Goal: Task Accomplishment & Management: Manage account settings

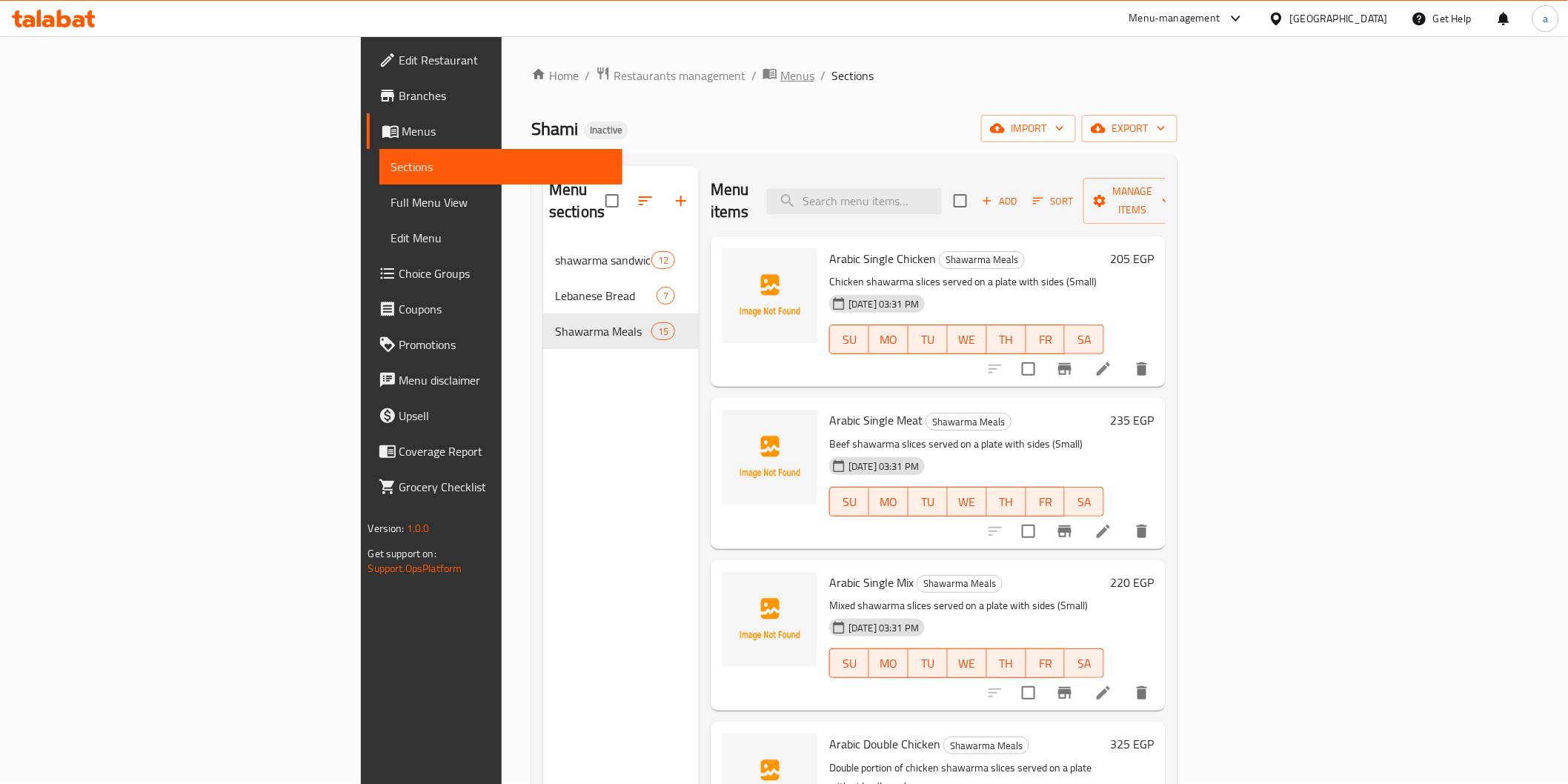
click at [780, 78] on span "Menus" at bounding box center [797, 75] width 34 height 18
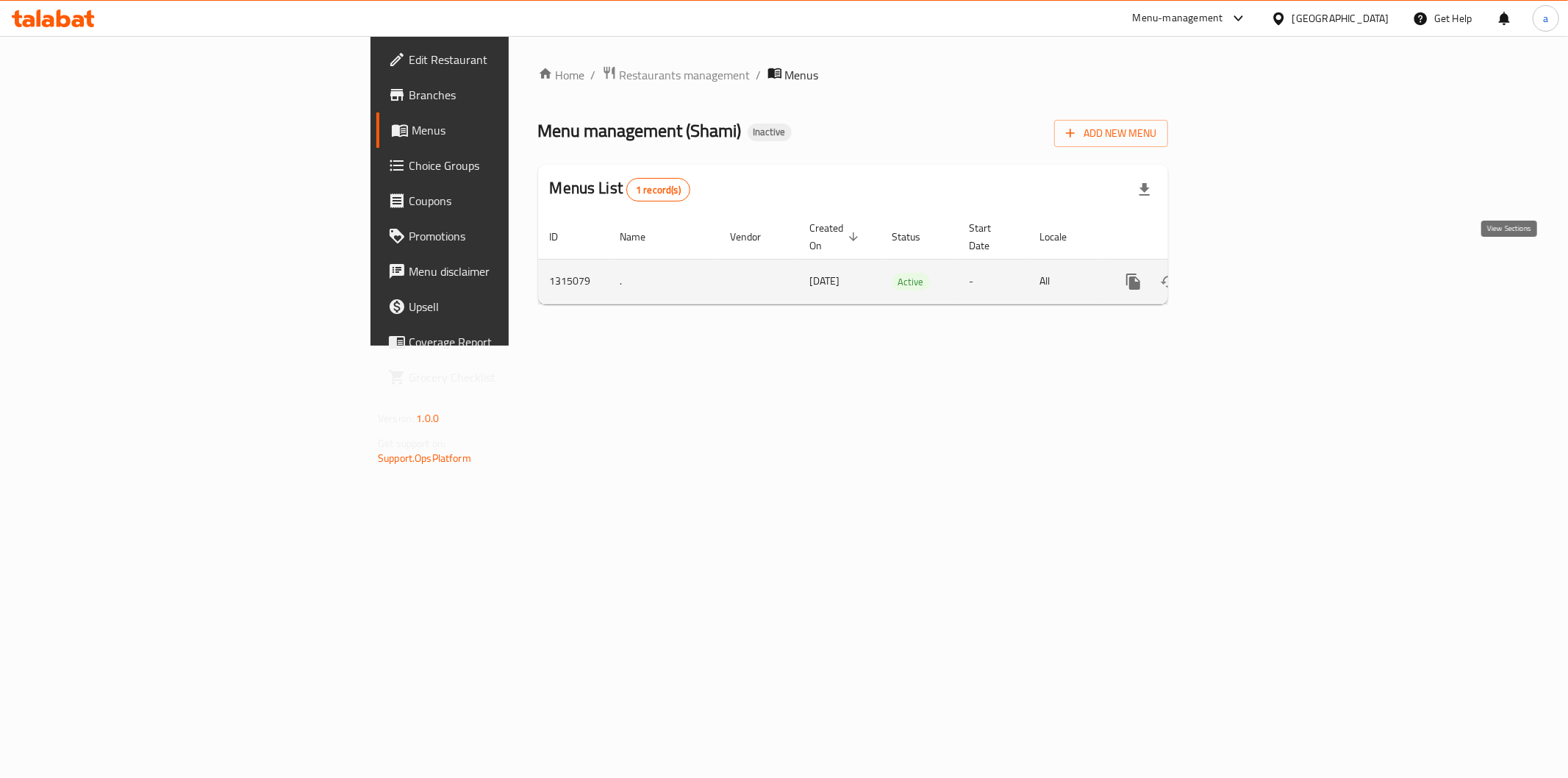
click at [1257, 265] on link "enhanced table" at bounding box center [1239, 282] width 35 height 35
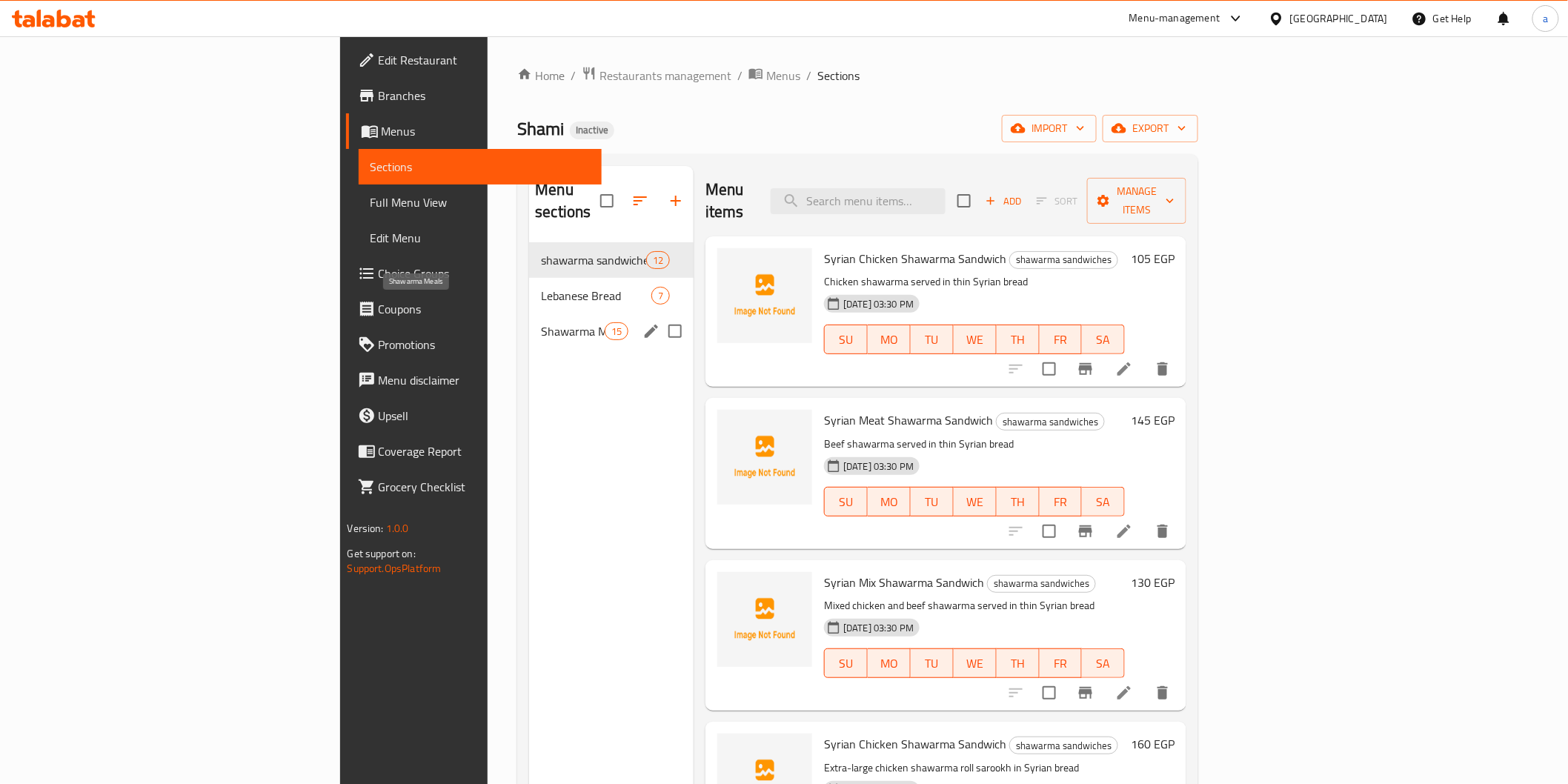
click at [541, 322] on span "Shawarma Meals" at bounding box center [572, 331] width 63 height 18
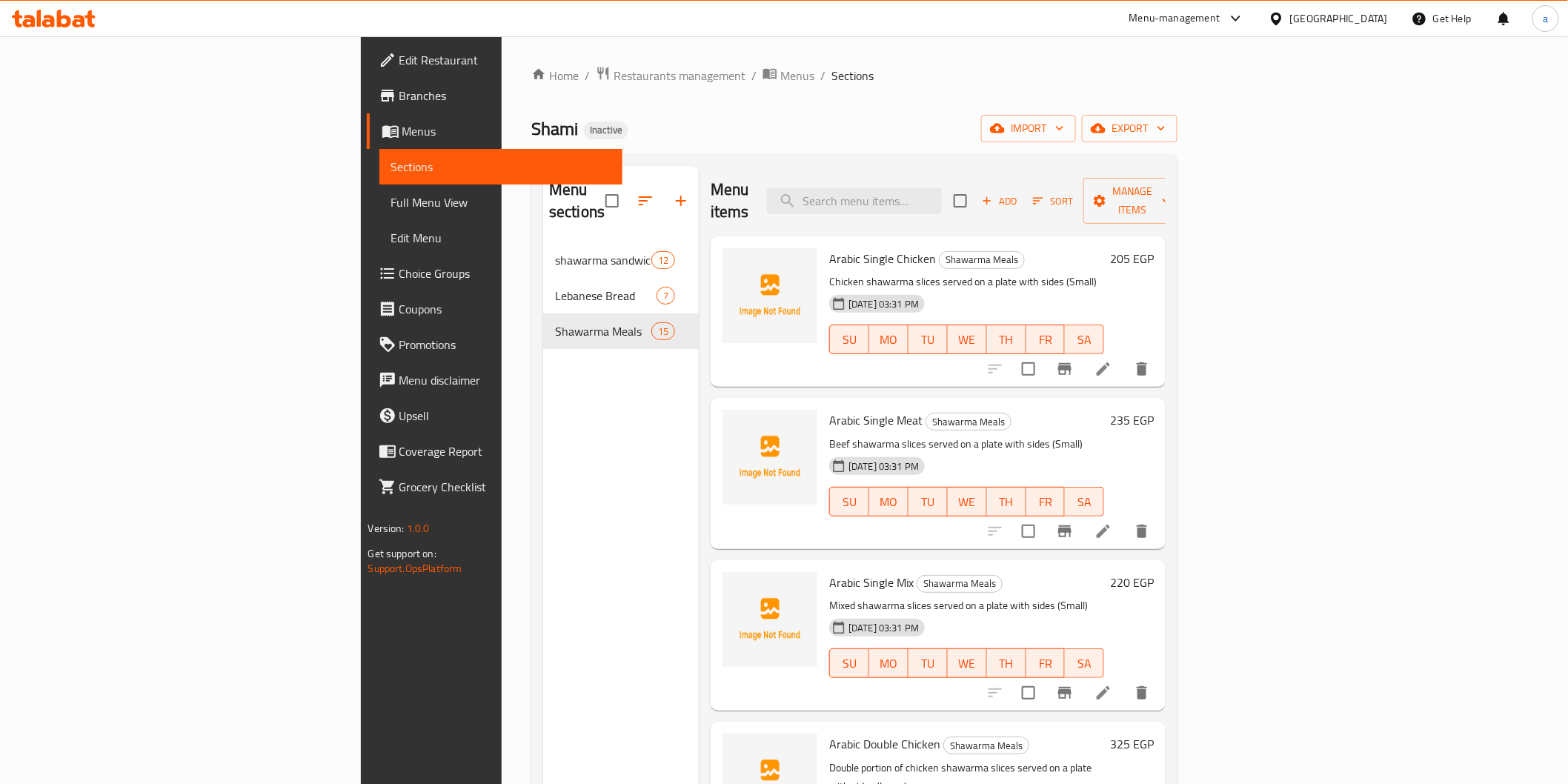
click at [380, 217] on link "Full Menu View" at bounding box center [501, 202] width 243 height 35
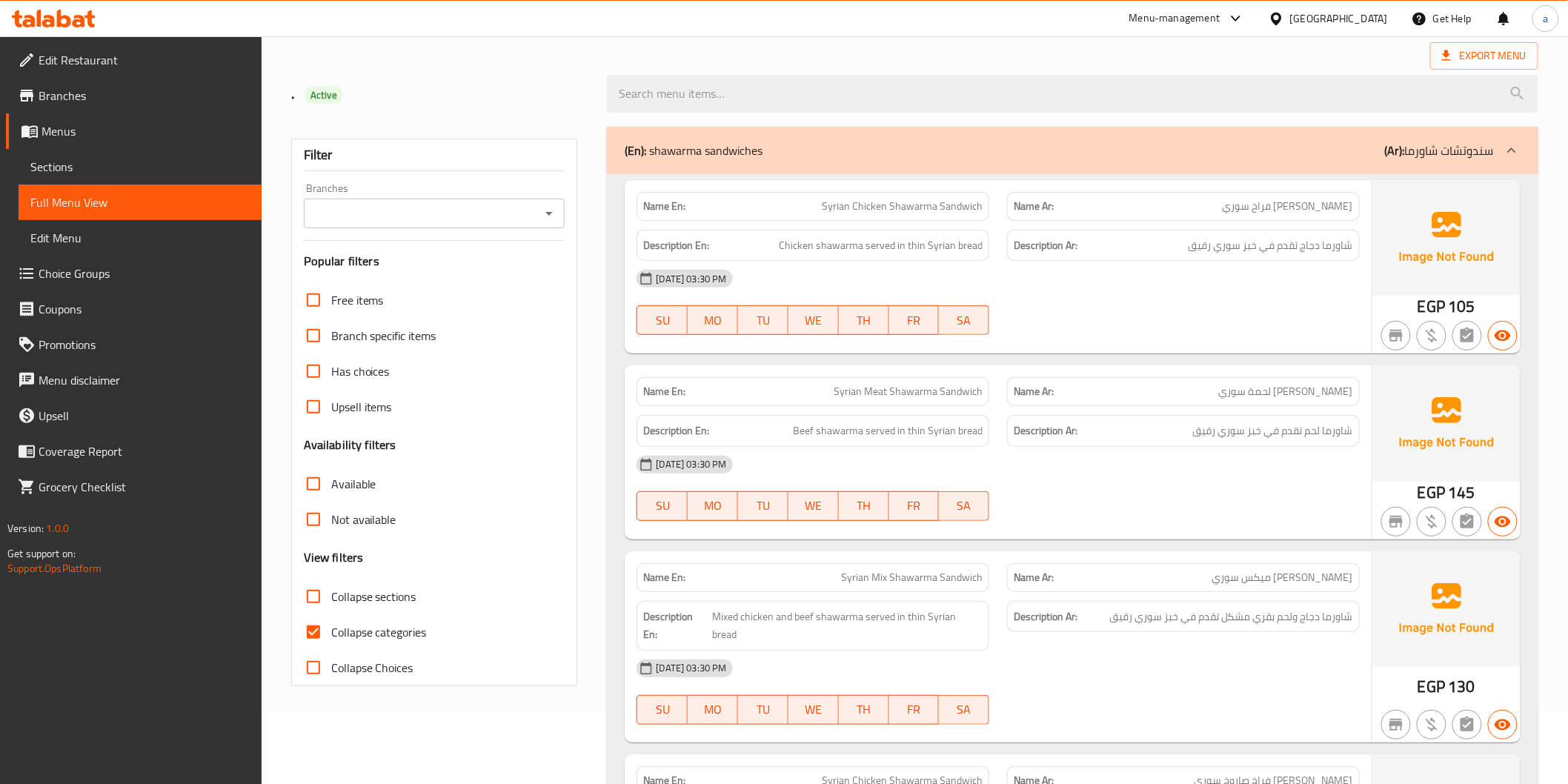
scroll to position [164, 0]
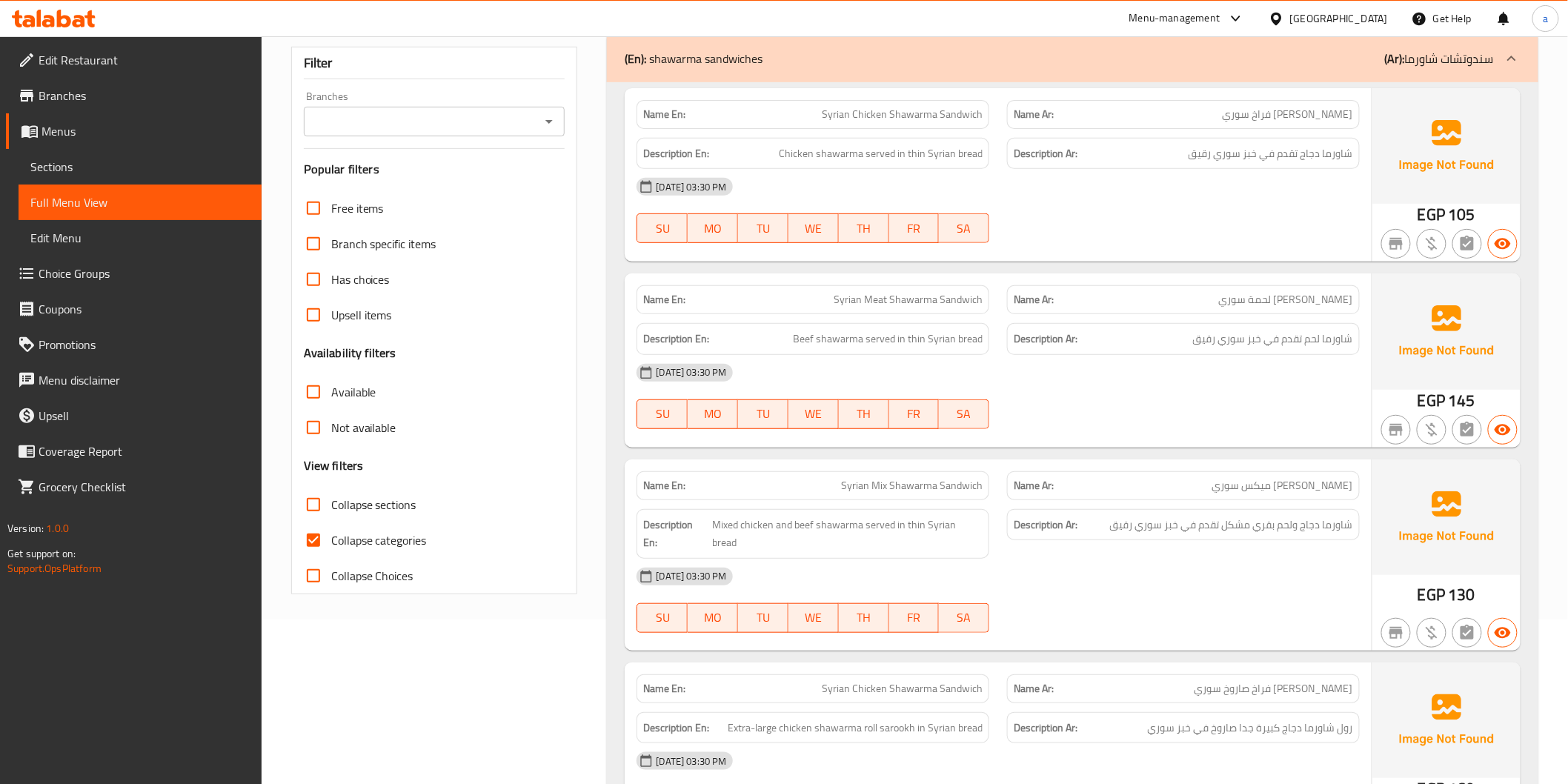
click at [367, 545] on span "Collapse categories" at bounding box center [379, 540] width 96 height 18
click at [331, 545] on input "Collapse categories" at bounding box center [313, 540] width 35 height 35
checkbox input "false"
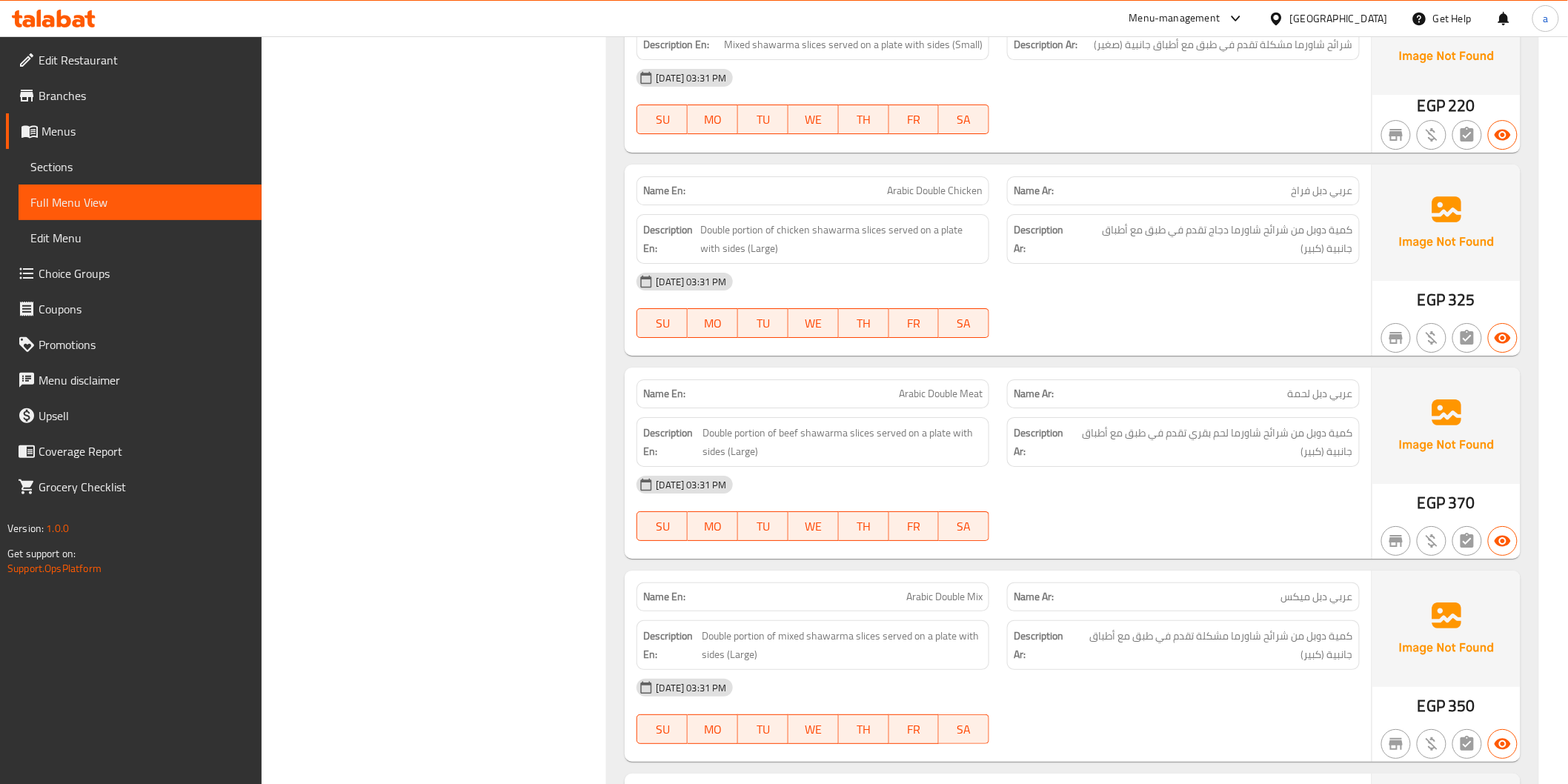
scroll to position [4220, 0]
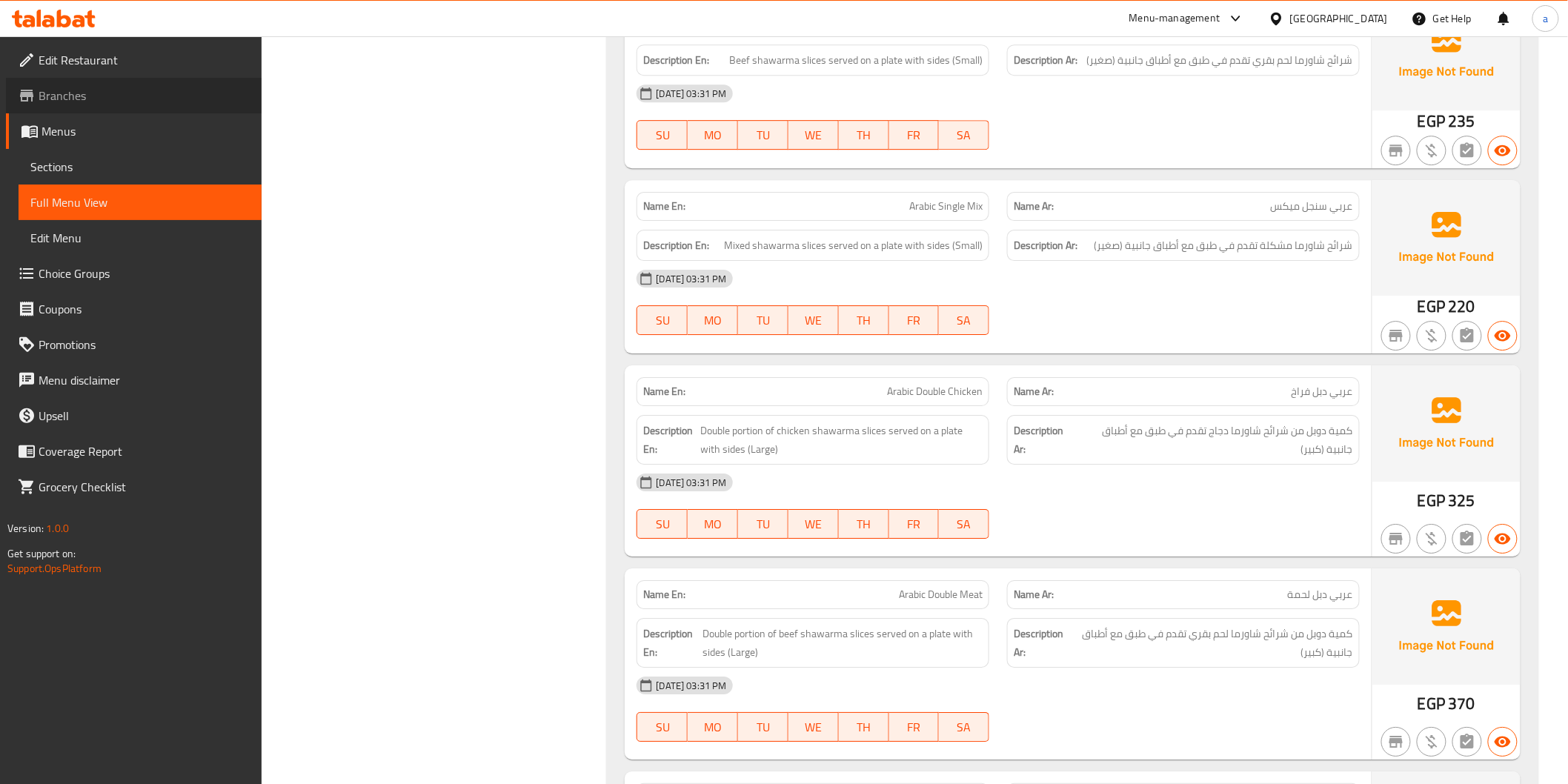
click at [85, 92] on span "Branches" at bounding box center [144, 96] width 211 height 18
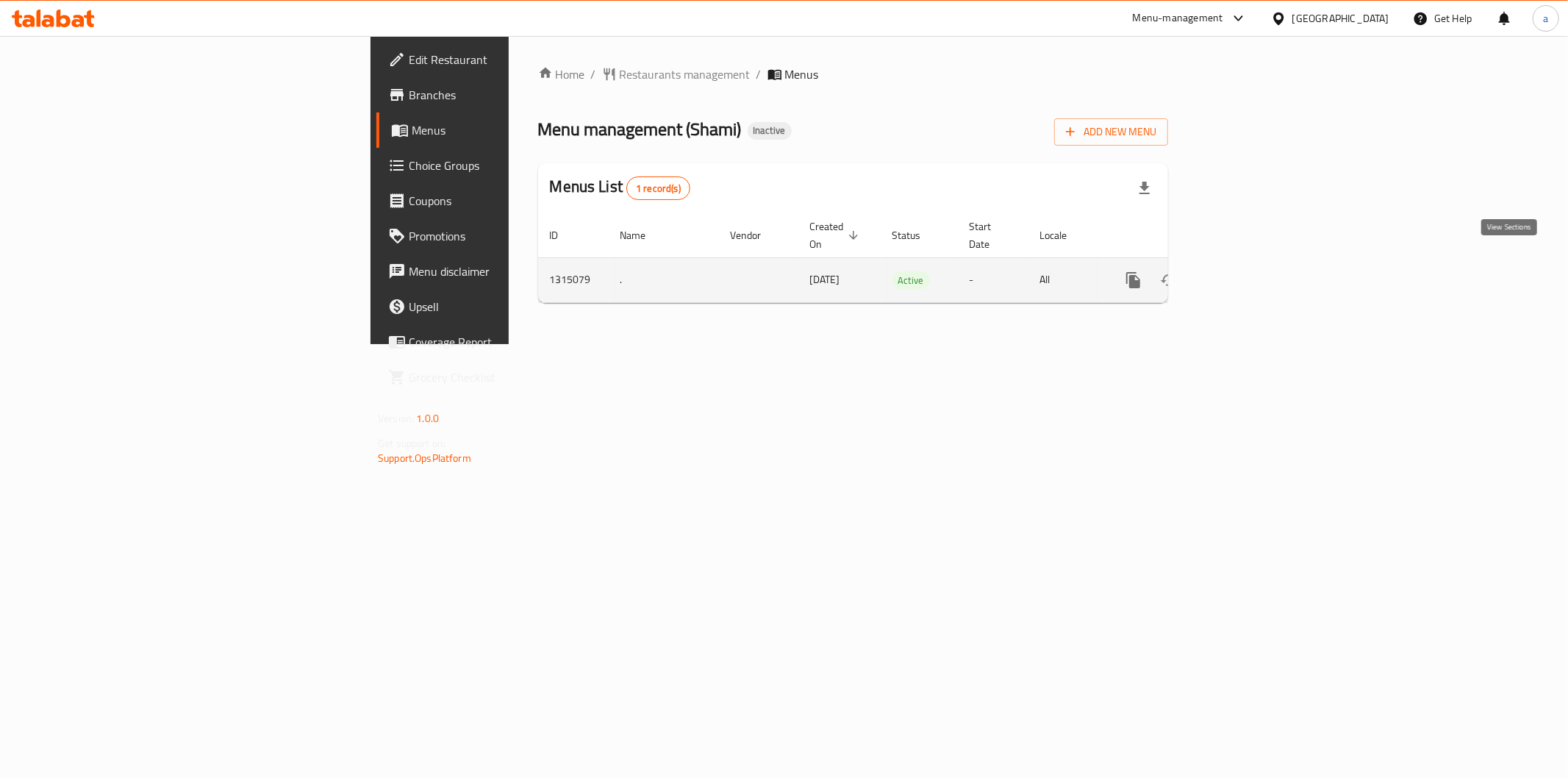
click at [1248, 271] on icon "enhanced table" at bounding box center [1239, 280] width 18 height 18
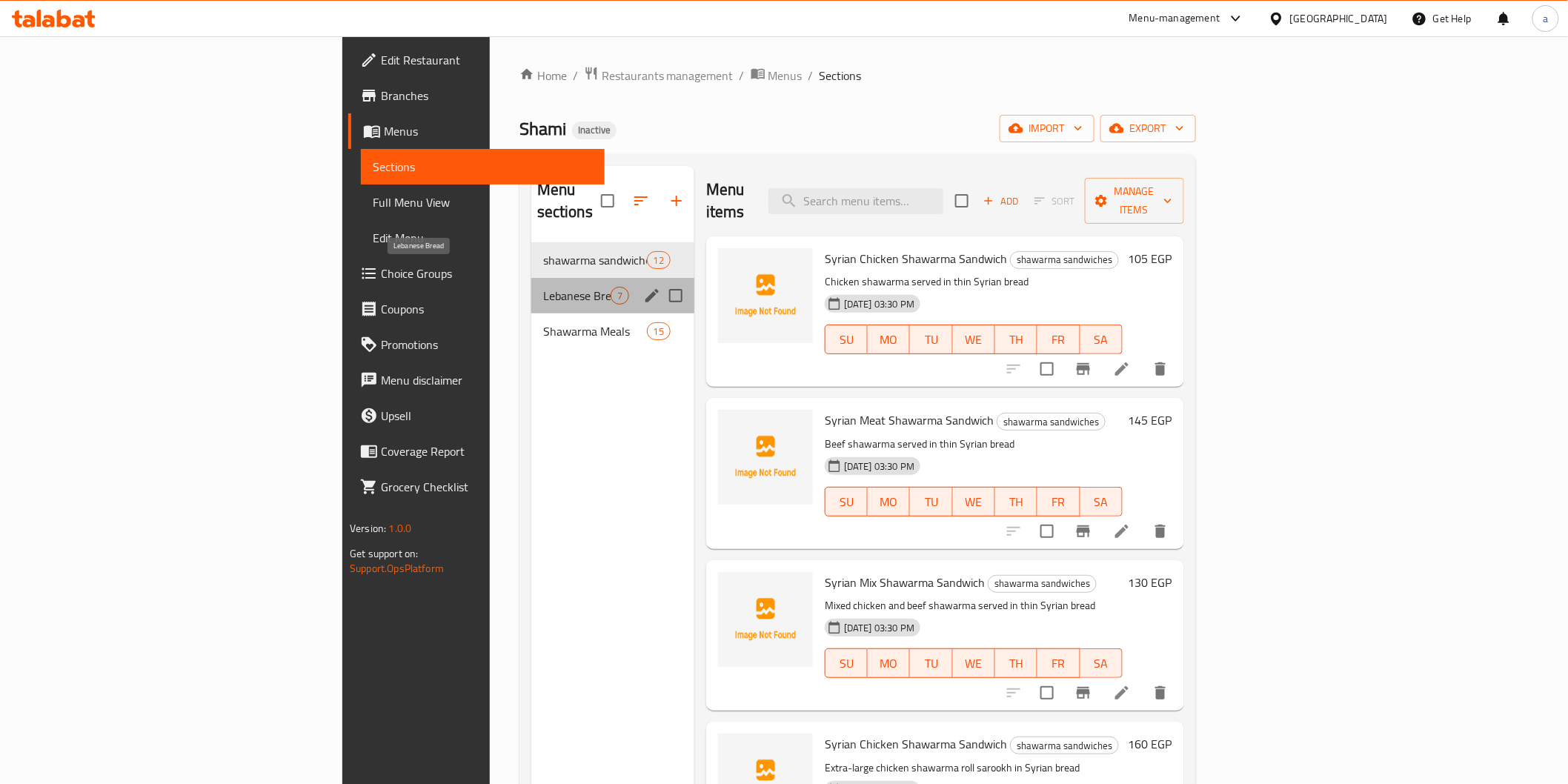
click at [543, 287] on span "Lebanese Bread" at bounding box center [576, 296] width 67 height 18
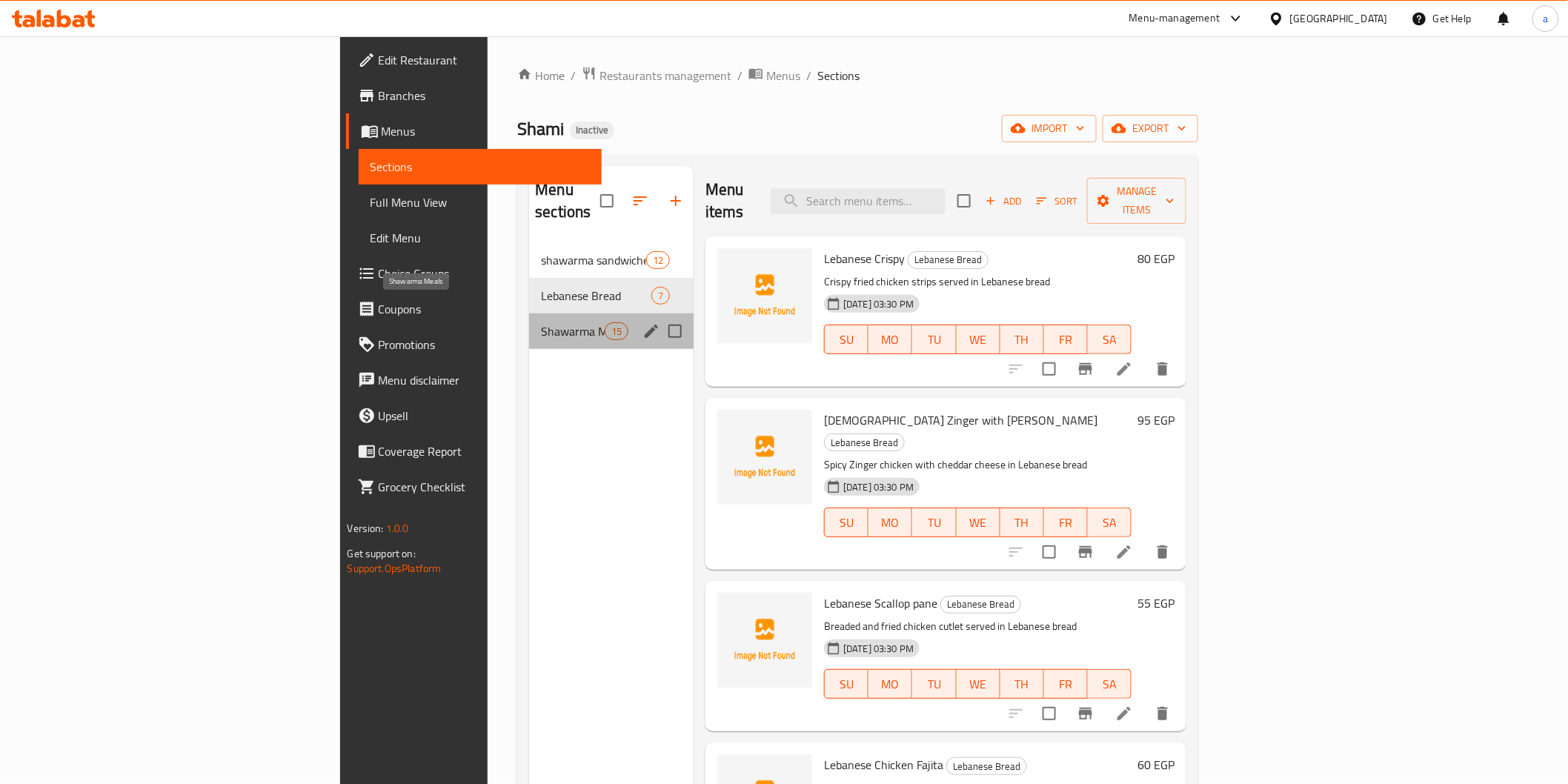
click at [541, 322] on span "Shawarma Meals" at bounding box center [572, 331] width 63 height 18
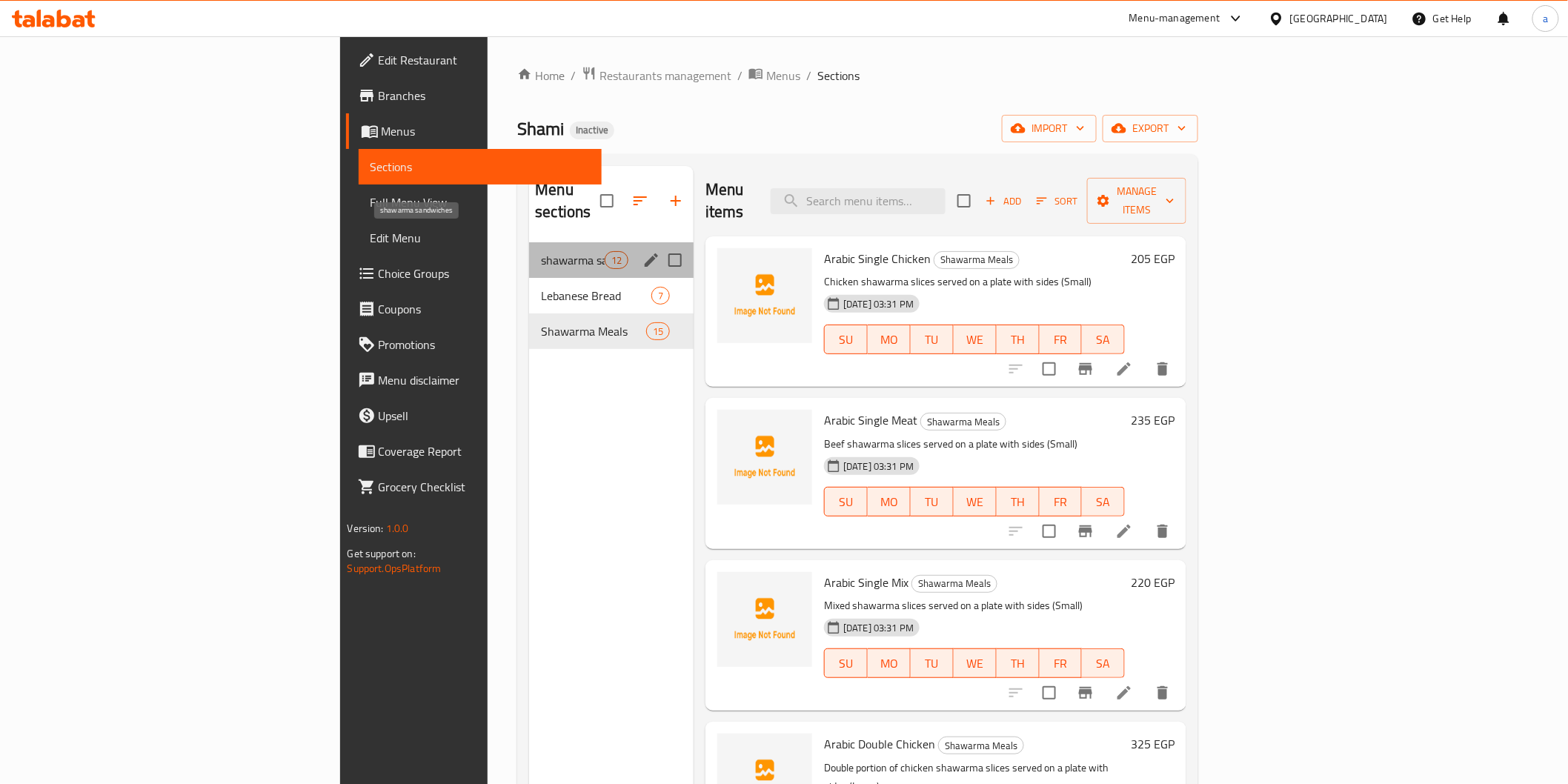
click at [541, 251] on span "shawarma sandwiches" at bounding box center [572, 260] width 63 height 18
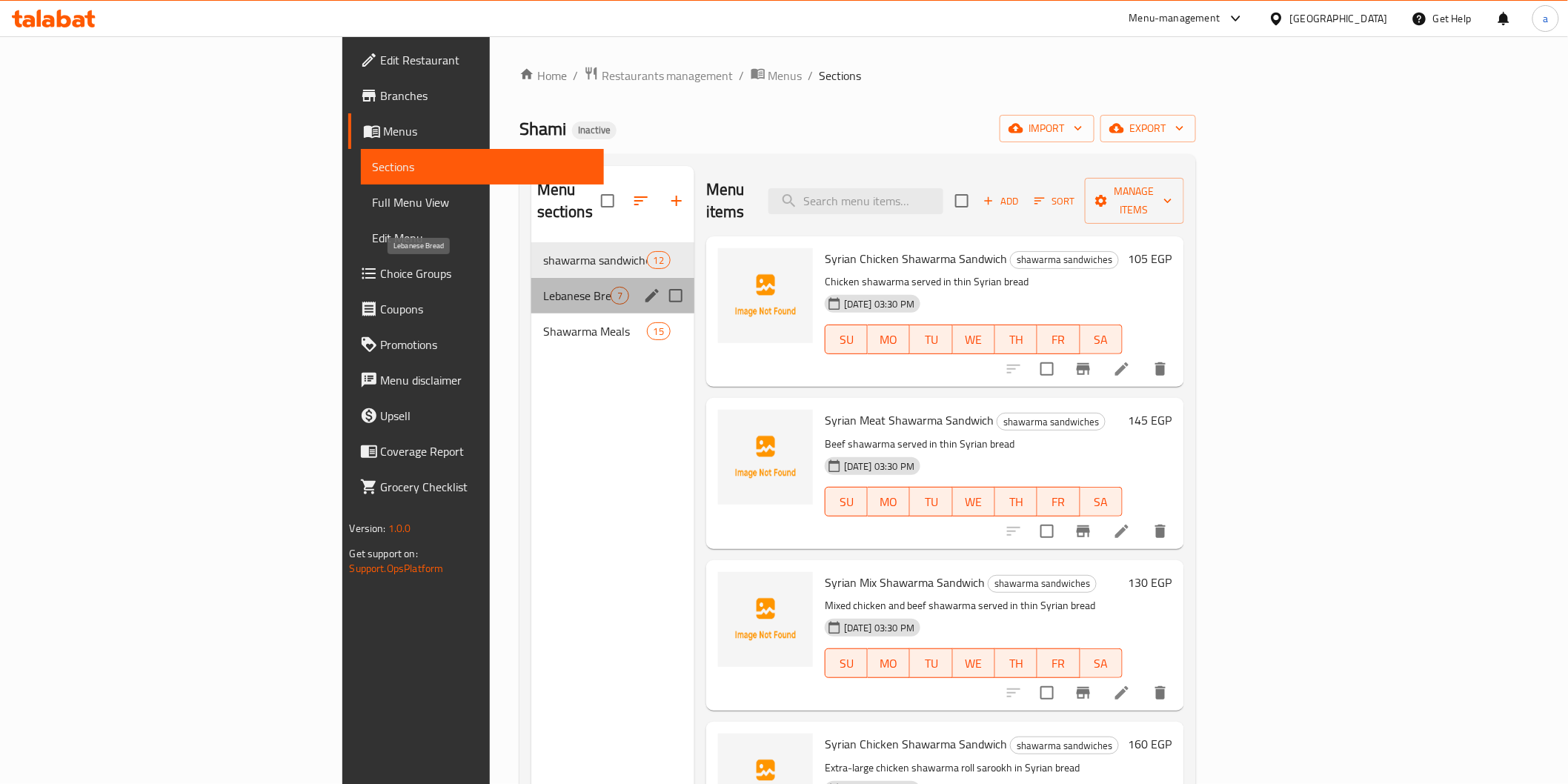
click at [543, 287] on span "Lebanese Bread" at bounding box center [576, 296] width 67 height 18
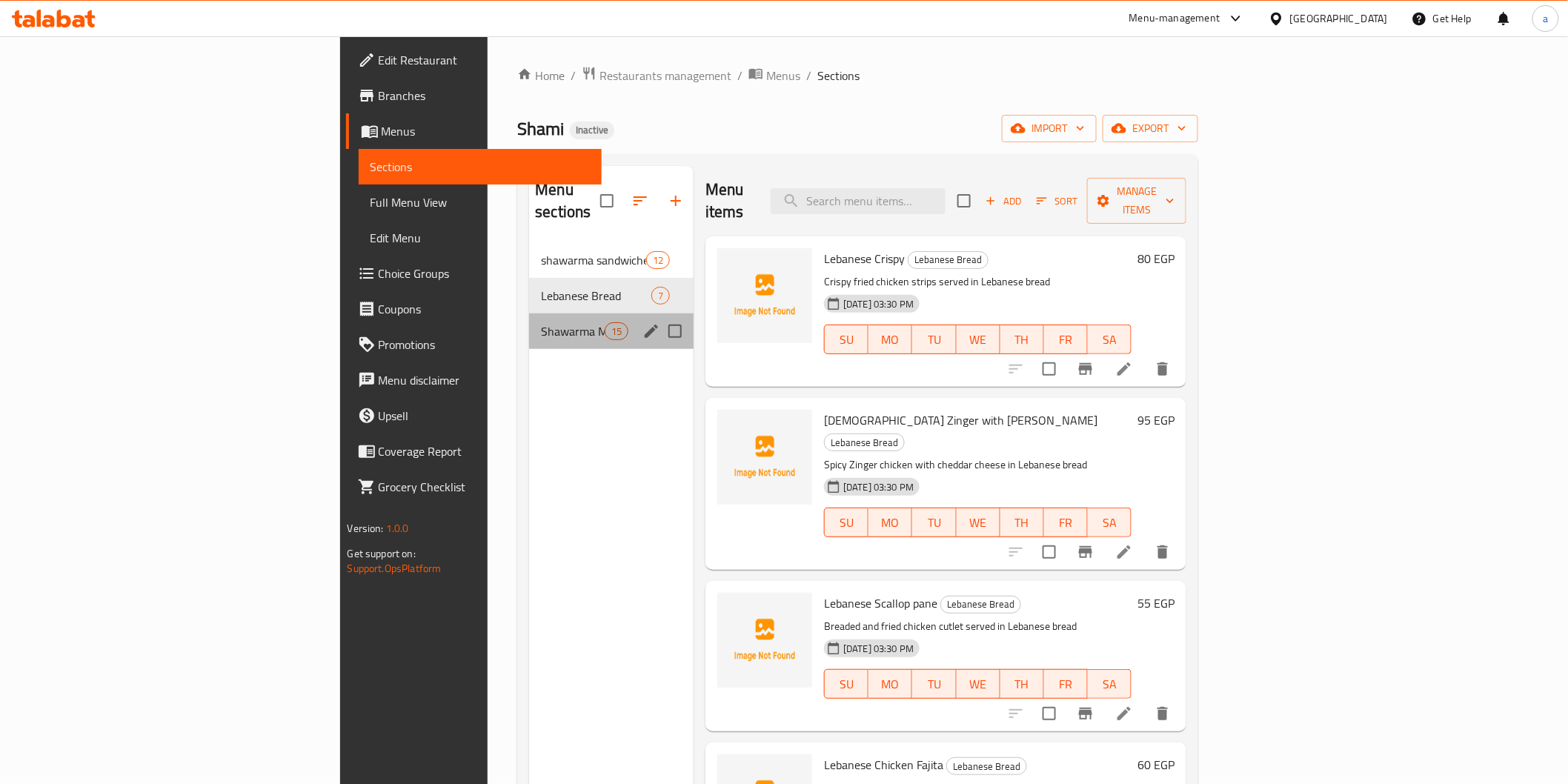
click at [529, 313] on div "Shawarma Meals 15" at bounding box center [611, 331] width 164 height 35
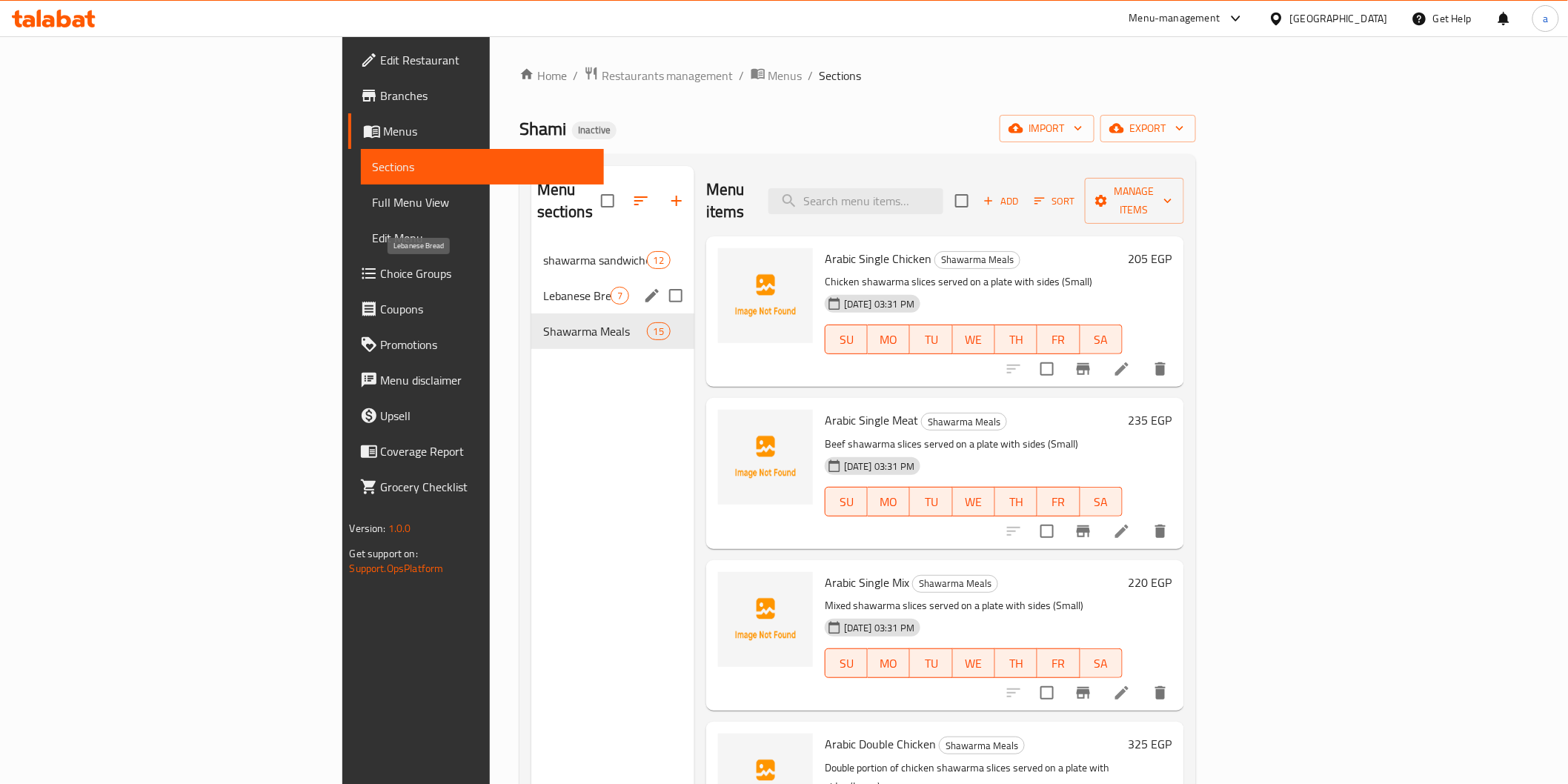
click at [531, 278] on div "Lebanese Bread 7" at bounding box center [613, 295] width 163 height 35
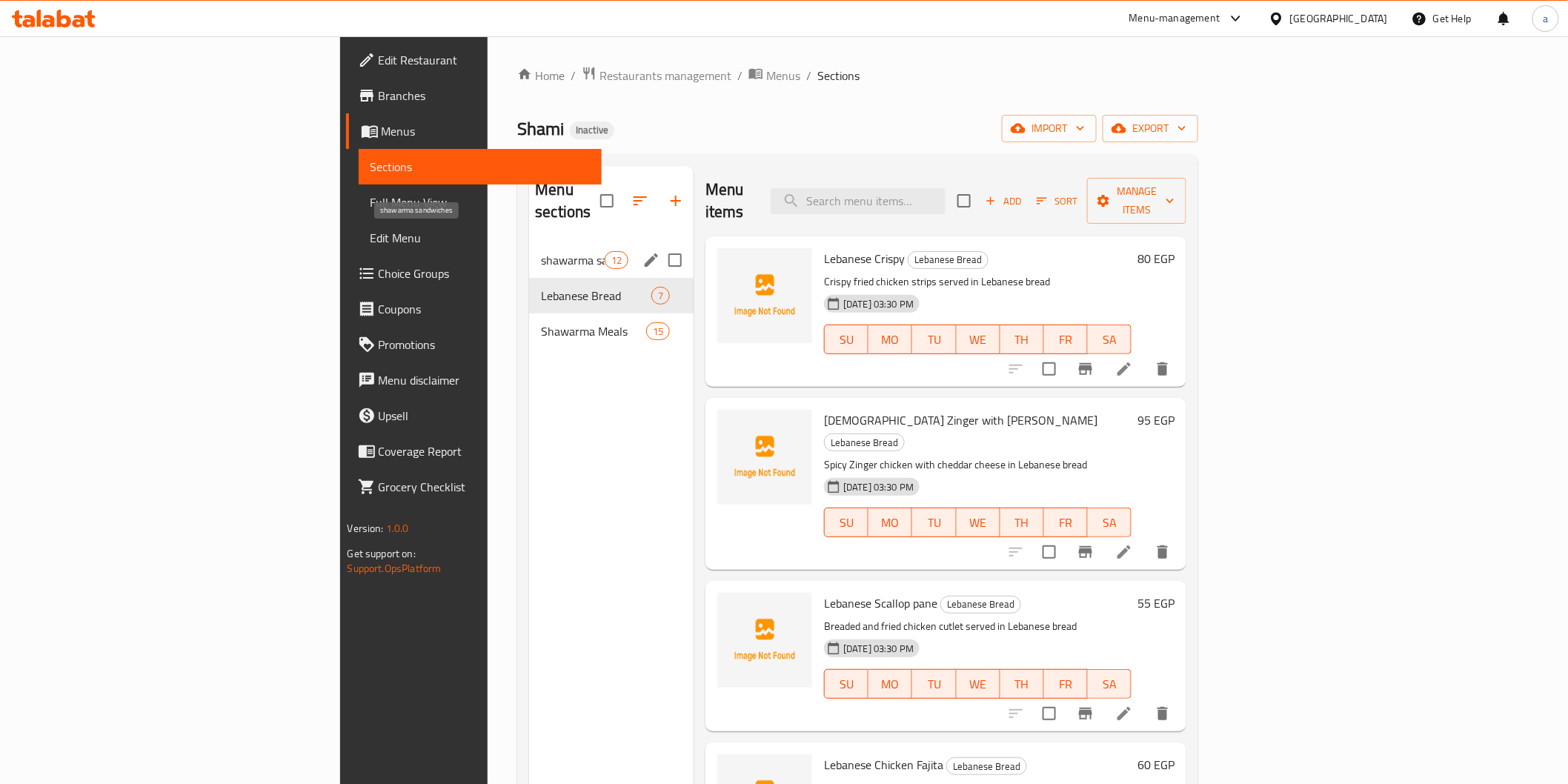
click at [541, 251] on span "shawarma sandwiches" at bounding box center [572, 260] width 63 height 18
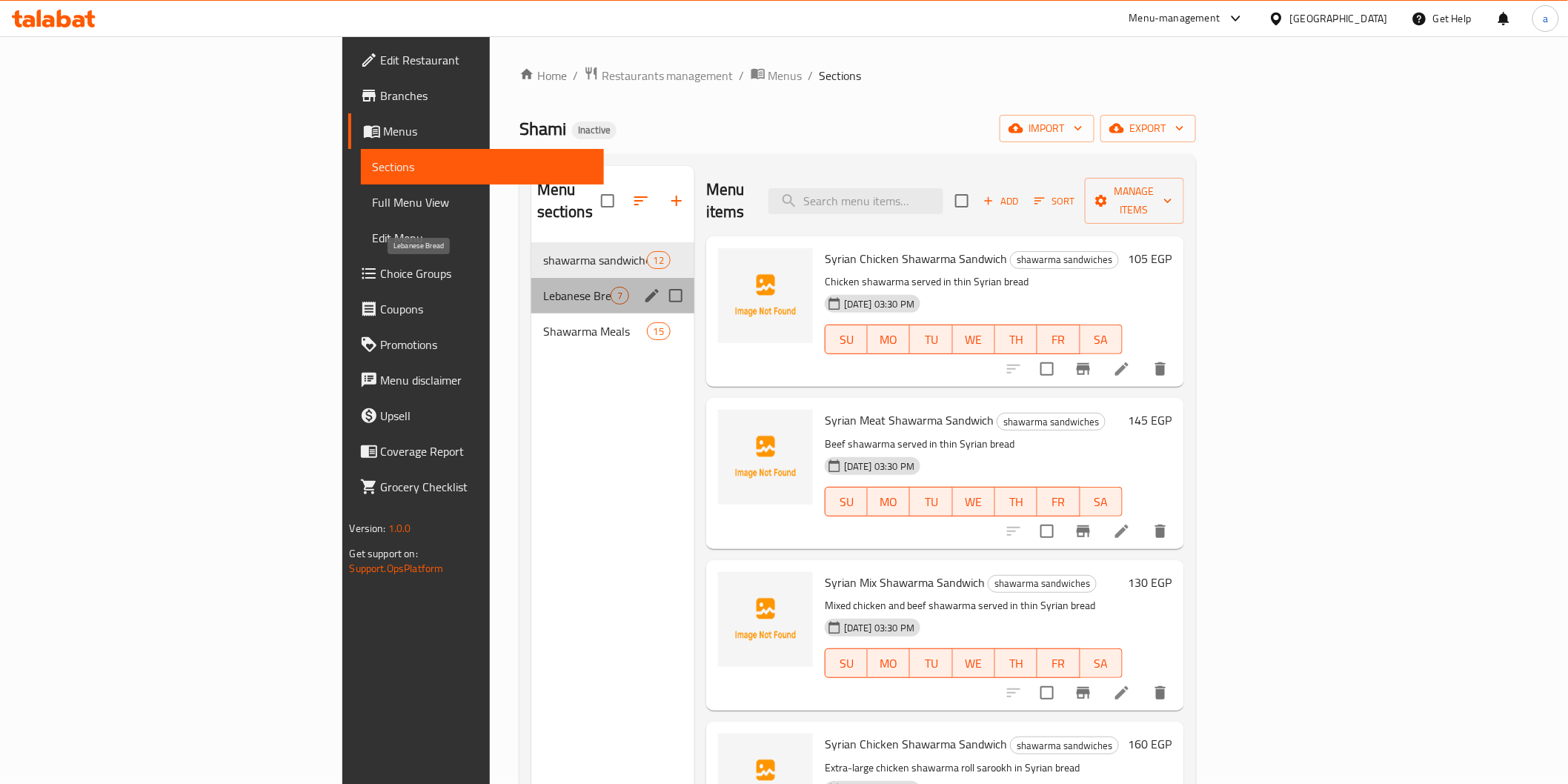
click at [543, 287] on span "Lebanese Bread" at bounding box center [576, 296] width 67 height 18
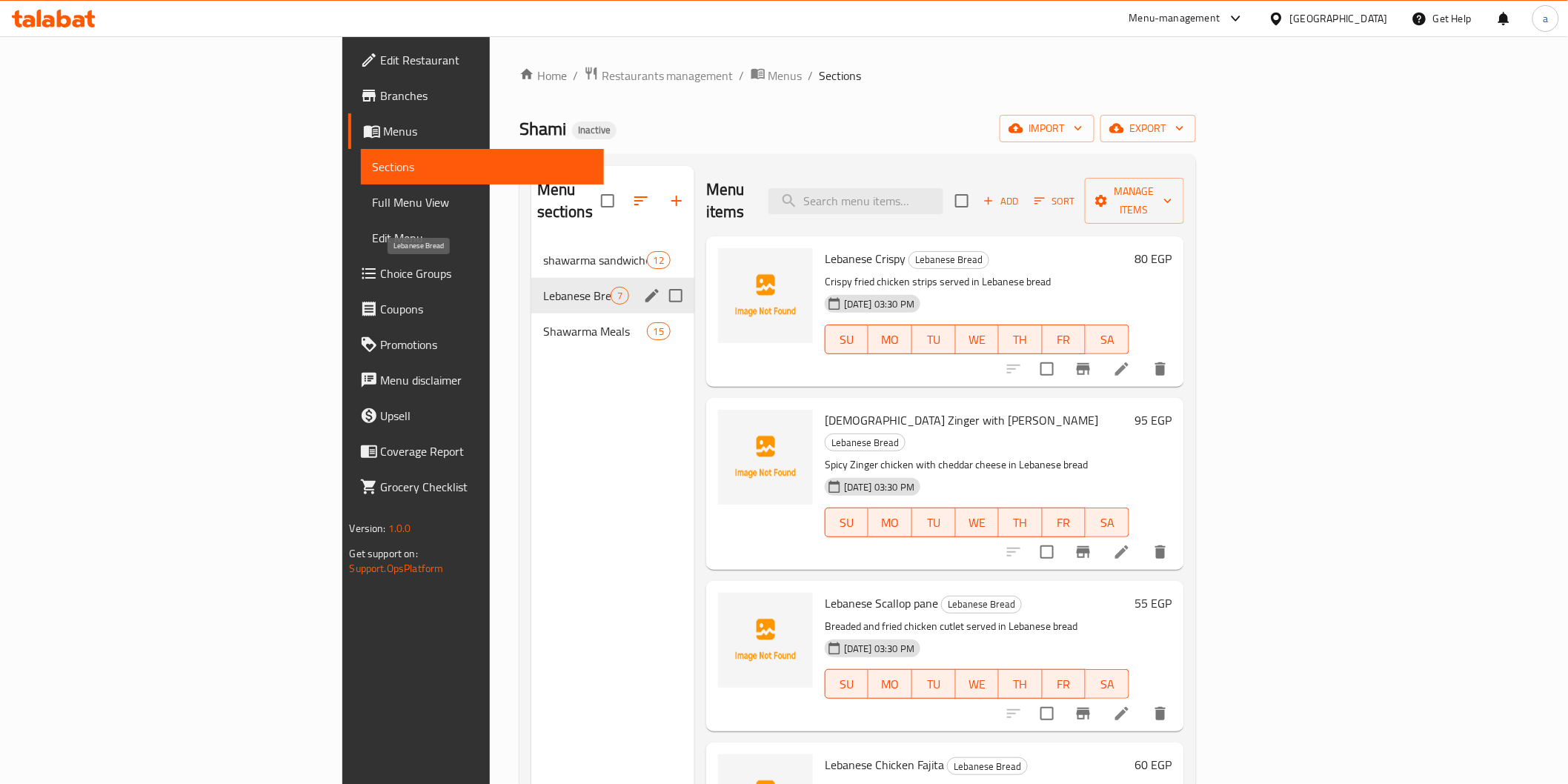
click at [543, 287] on span "Lebanese Bread" at bounding box center [576, 296] width 67 height 18
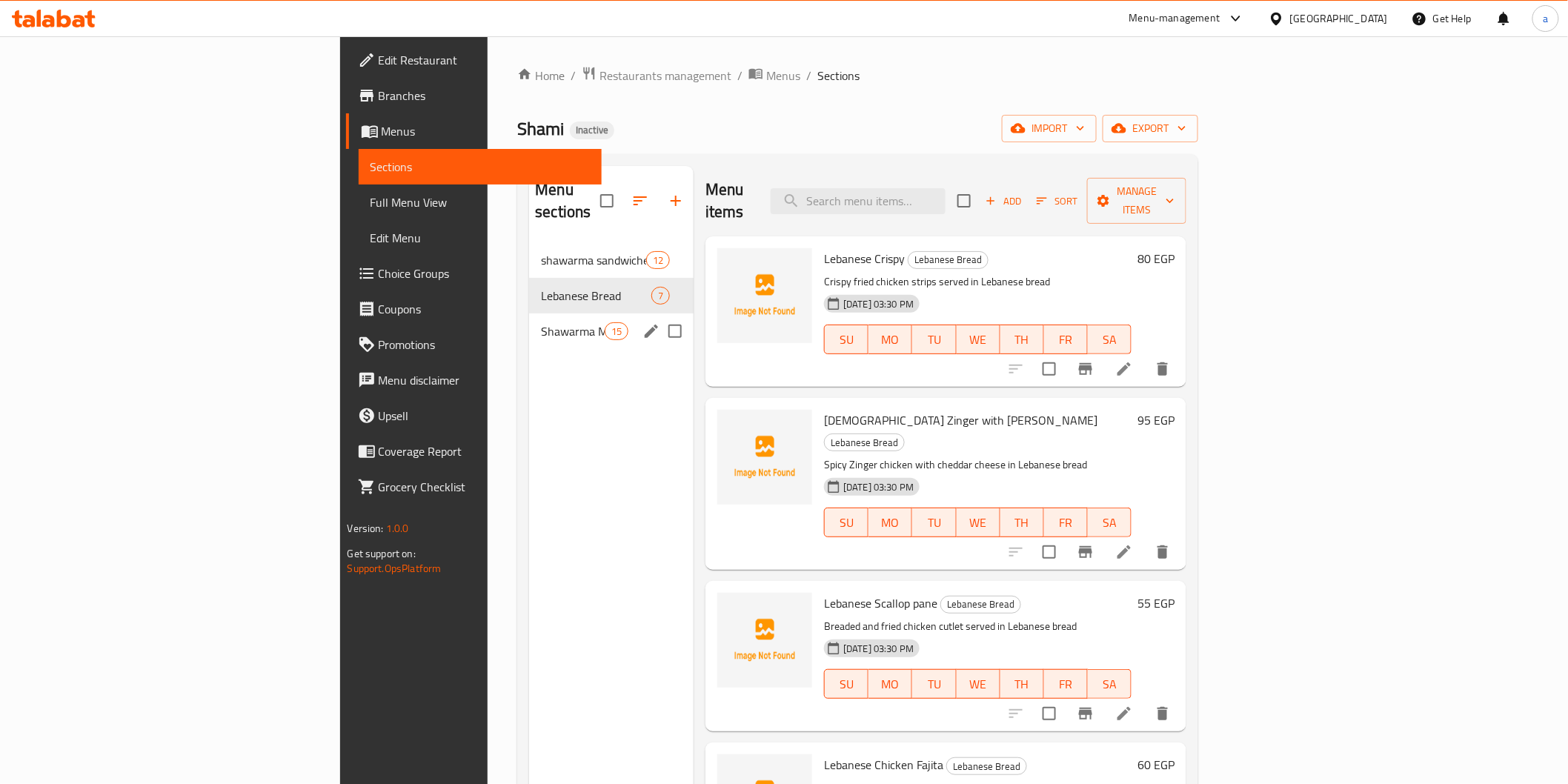
click at [541, 322] on span "Shawarma Meals" at bounding box center [572, 331] width 63 height 18
